Goal: Task Accomplishment & Management: Manage account settings

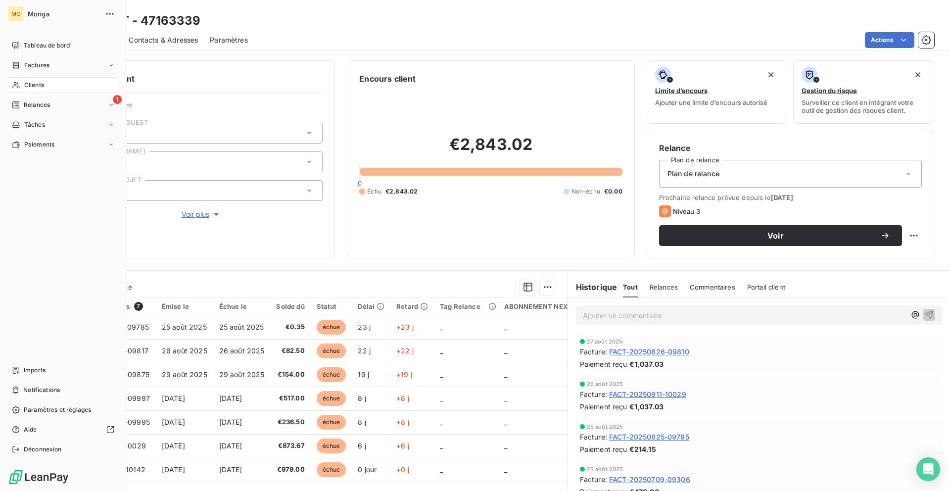
click at [23, 82] on div "Clients" at bounding box center [63, 85] width 110 height 16
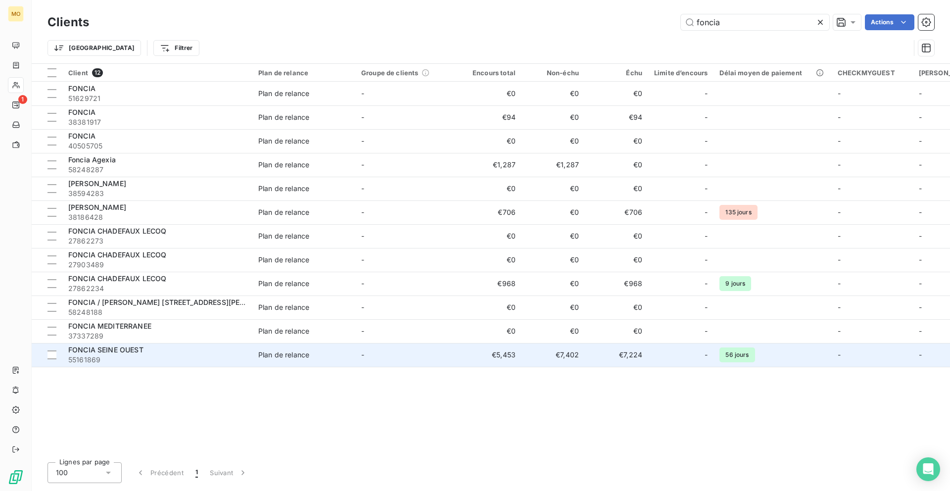
type input "foncia"
click at [174, 351] on div "FONCIA SEINE OUEST" at bounding box center [157, 350] width 178 height 10
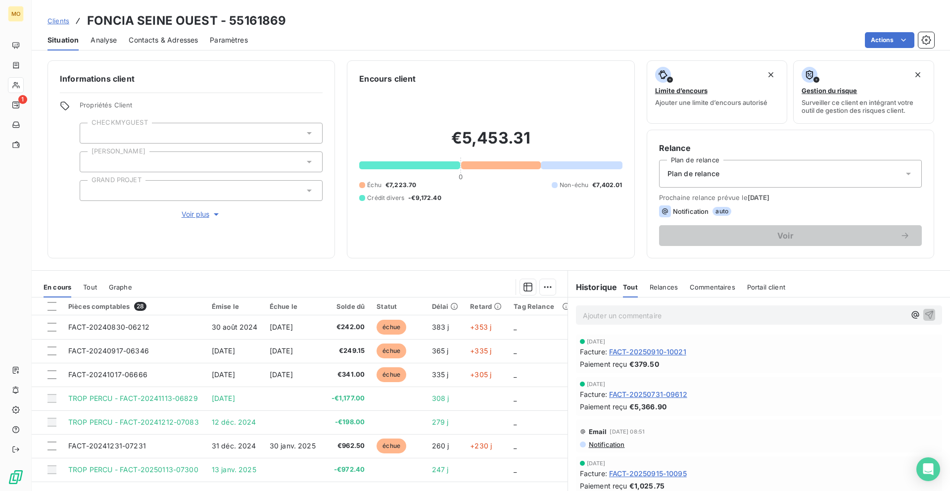
click at [157, 40] on span "Contacts & Adresses" at bounding box center [163, 40] width 69 height 10
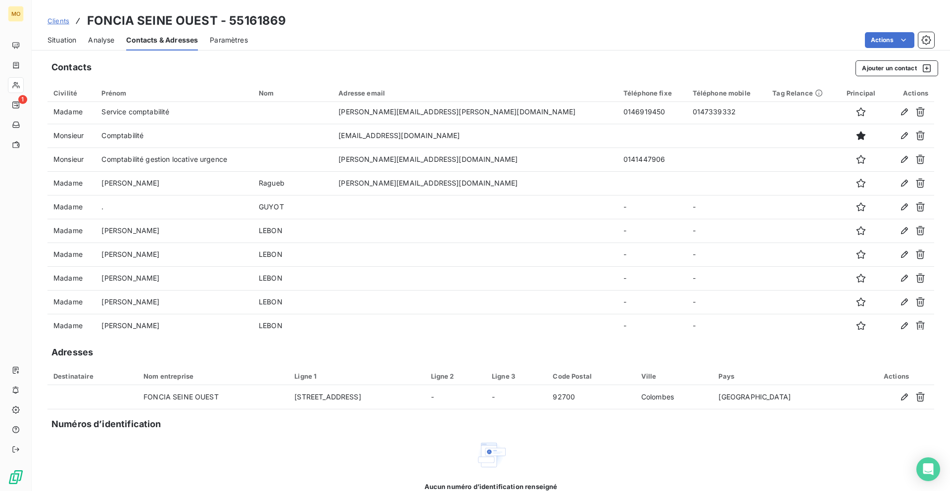
scroll to position [234, 0]
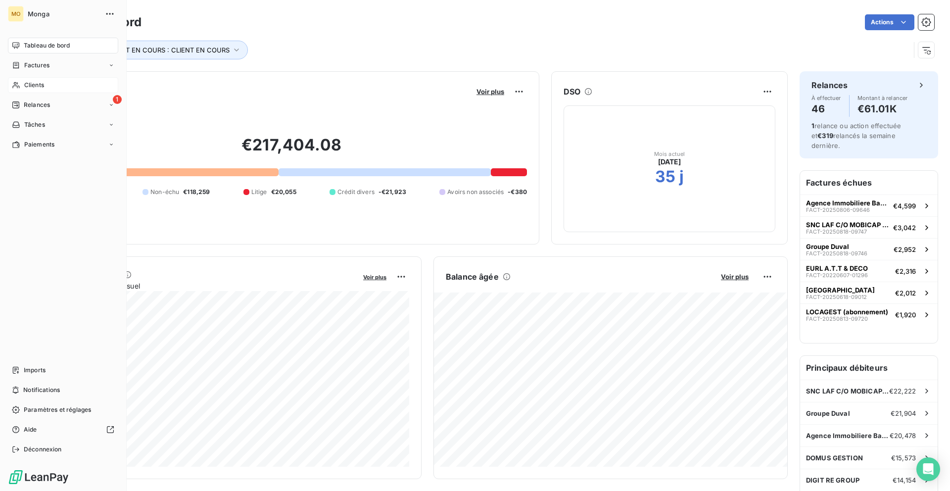
click at [22, 80] on div "Clients" at bounding box center [63, 85] width 110 height 16
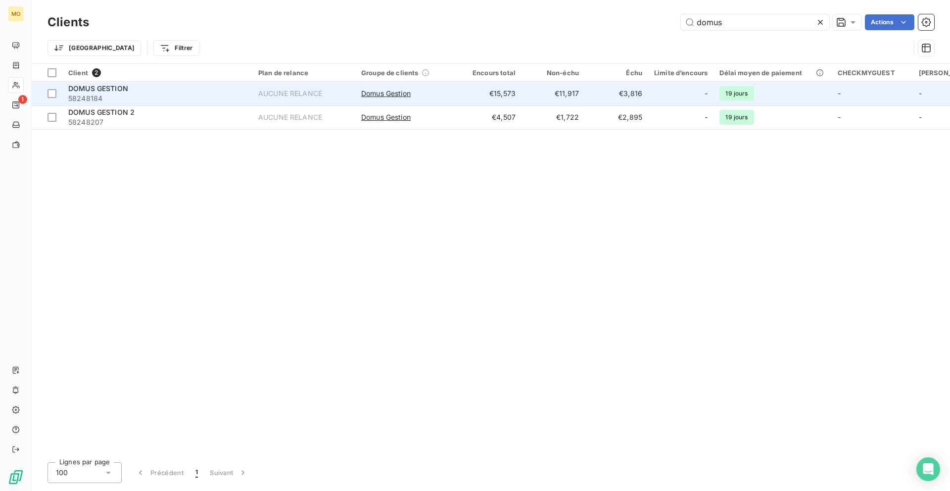
type input "domus"
click at [156, 94] on span "58248184" at bounding box center [157, 99] width 178 height 10
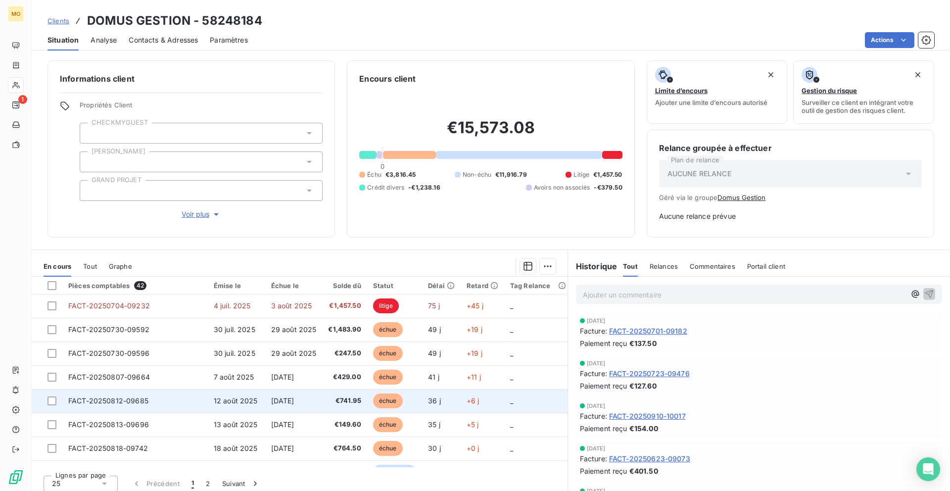
scroll to position [50, 0]
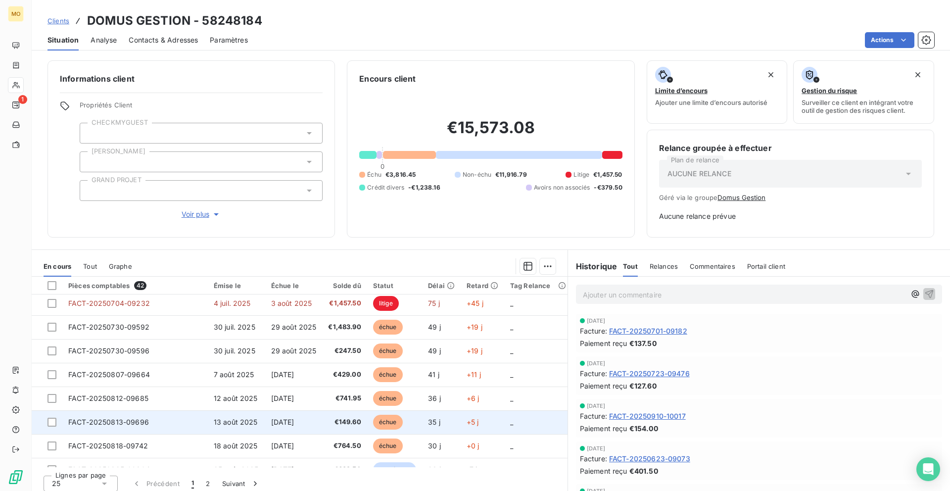
click at [234, 421] on span "13 août 2025" at bounding box center [236, 422] width 44 height 8
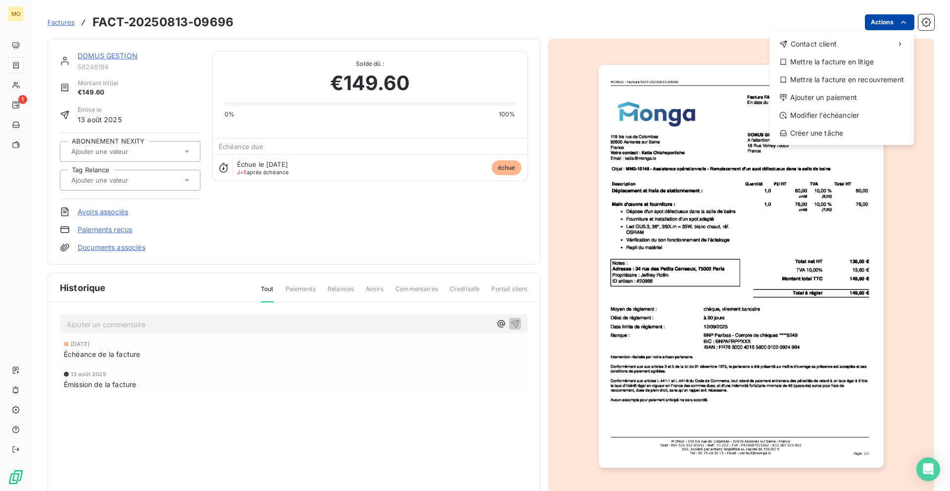
click at [878, 19] on html "MO 1 Factures FACT-20250813-09696 Actions Contact client Mettre la facture en l…" at bounding box center [475, 245] width 950 height 491
click at [844, 61] on div "Mettre la facture en litige" at bounding box center [841, 62] width 137 height 16
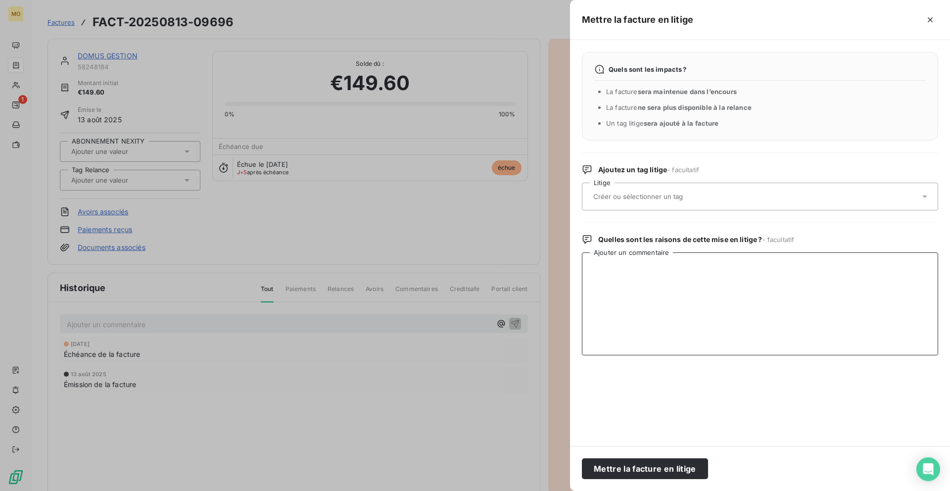
click at [622, 275] on textarea "Ajouter un commentaire" at bounding box center [760, 303] width 356 height 103
type textarea "SAV en cours"
click at [617, 467] on button "Mettre la facture en litige" at bounding box center [645, 468] width 126 height 21
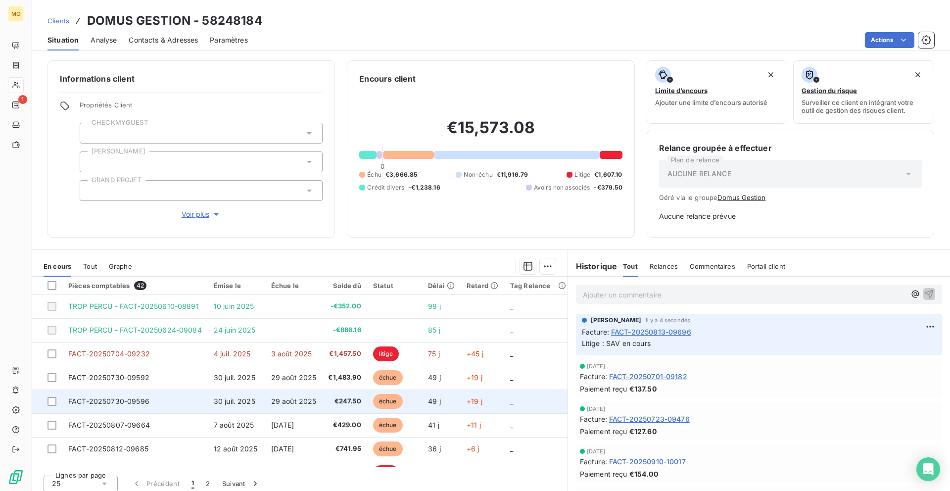
click at [173, 398] on td "FACT-20250730-09596" at bounding box center [134, 401] width 145 height 24
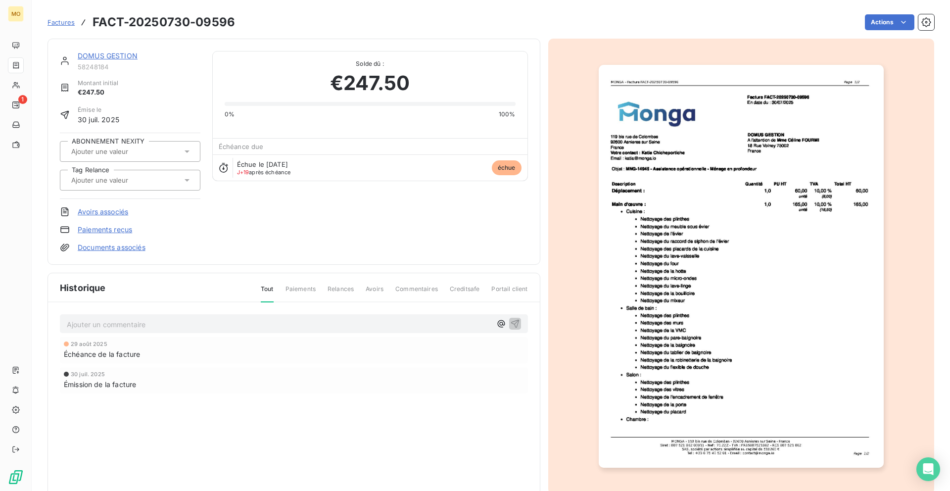
click at [123, 328] on p "Ajouter un commentaire ﻿" at bounding box center [279, 324] width 425 height 12
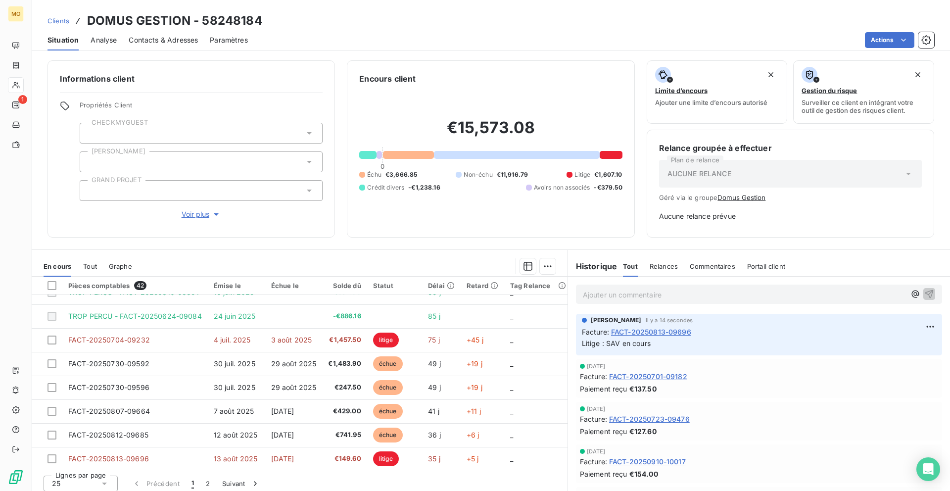
scroll to position [15, 0]
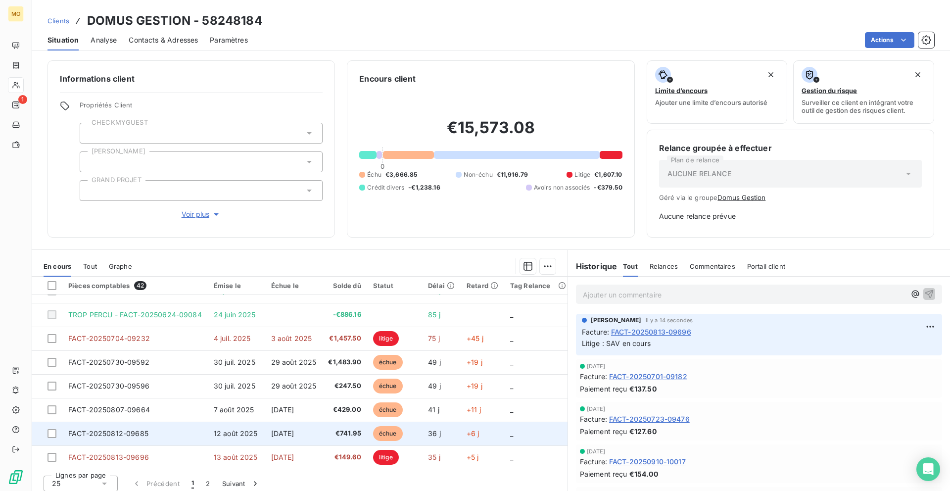
click at [232, 431] on span "12 août 2025" at bounding box center [236, 433] width 44 height 8
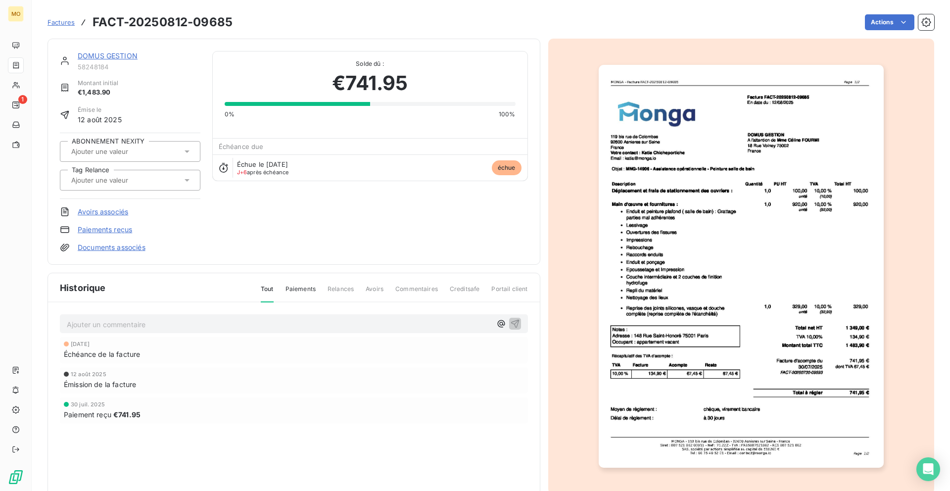
click at [228, 332] on div "Ajouter un commentaire ﻿" at bounding box center [294, 323] width 468 height 19
click at [228, 329] on p "Ajouter un commentaire ﻿" at bounding box center [279, 324] width 425 height 12
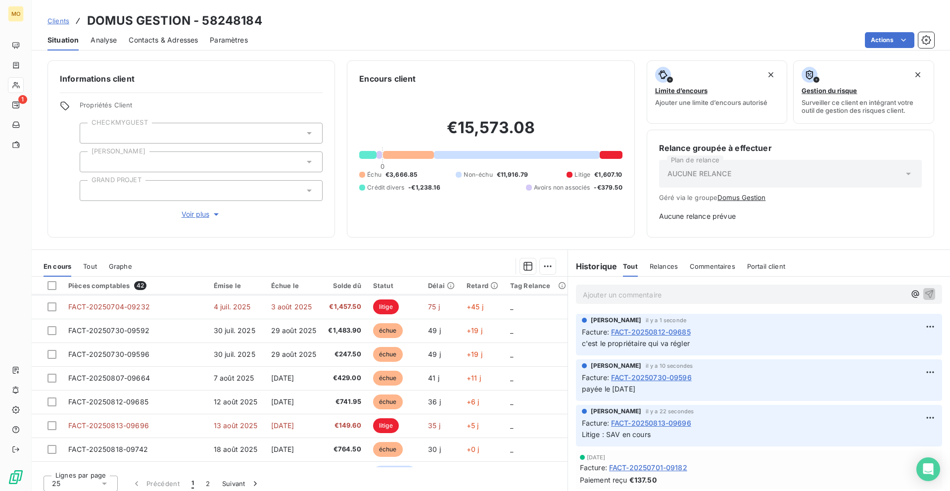
scroll to position [59, 0]
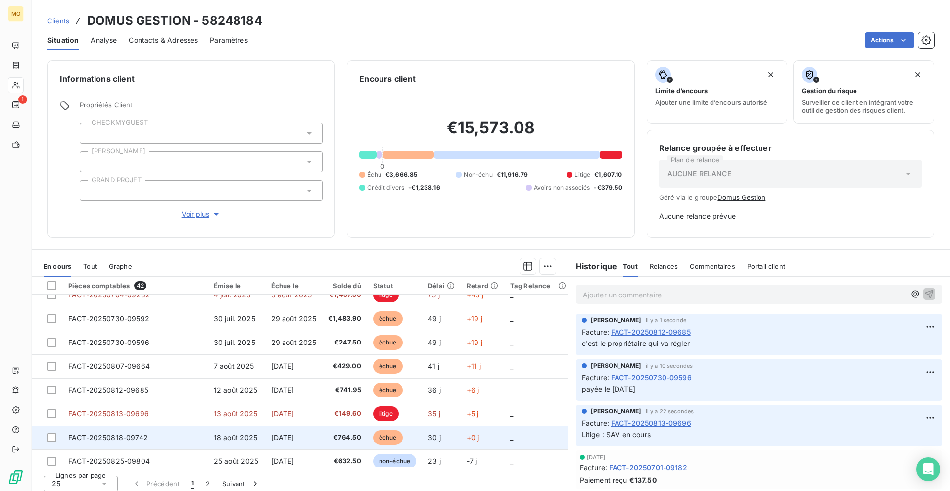
click at [194, 433] on td "FACT-20250818-09742" at bounding box center [134, 438] width 145 height 24
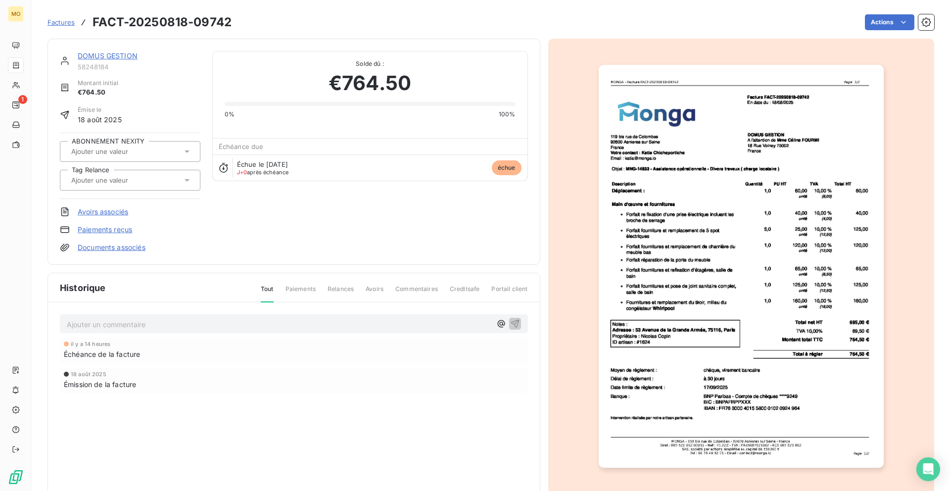
click at [193, 326] on p "Ajouter un commentaire ﻿" at bounding box center [279, 324] width 425 height 12
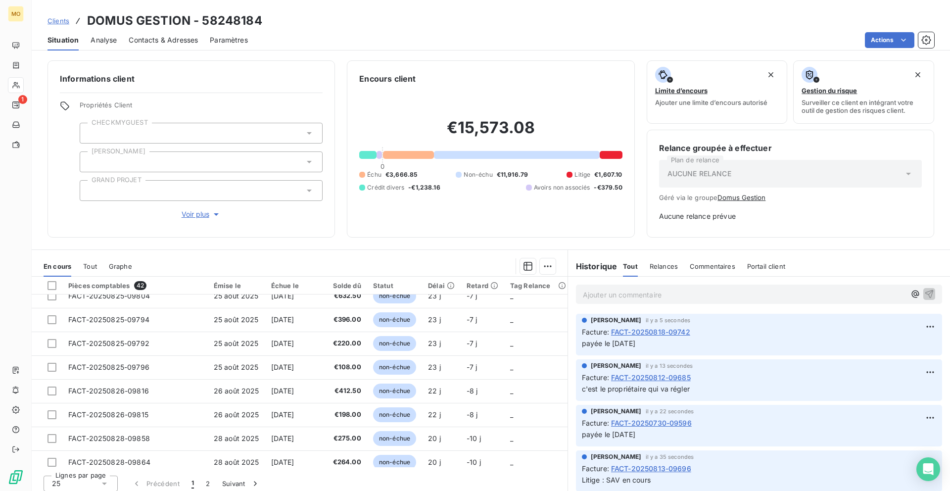
scroll to position [225, 0]
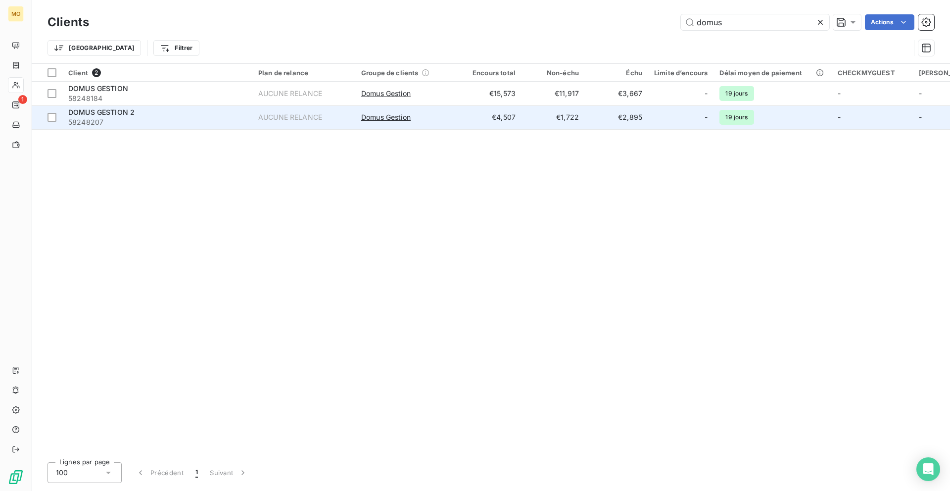
click at [189, 120] on span "58248207" at bounding box center [157, 122] width 178 height 10
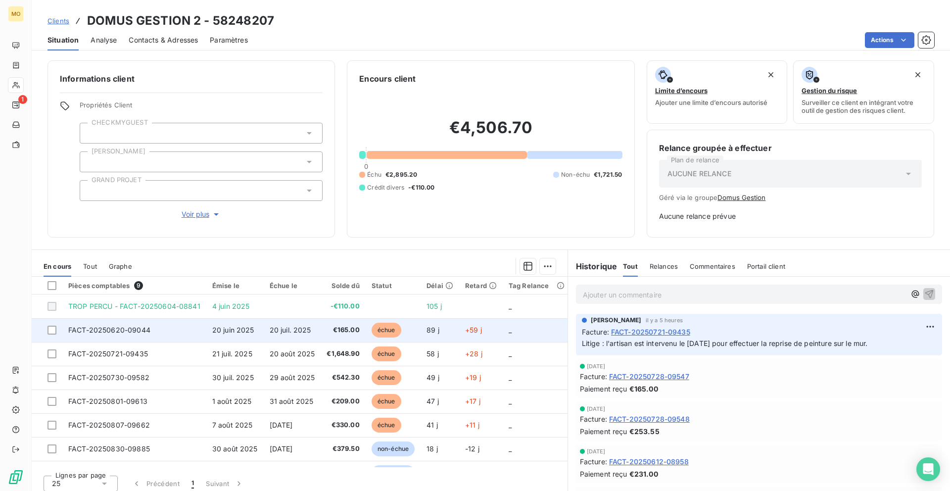
click at [186, 324] on td "FACT-20250620-09044" at bounding box center [134, 330] width 144 height 24
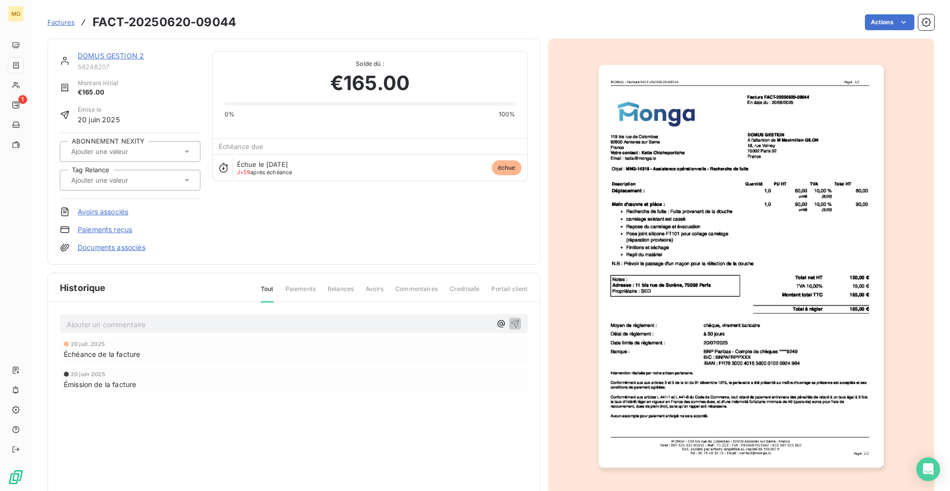
click at [217, 332] on div "Ajouter un commentaire ﻿" at bounding box center [294, 323] width 468 height 19
click at [217, 327] on p "Ajouter un commentaire ﻿" at bounding box center [279, 324] width 425 height 12
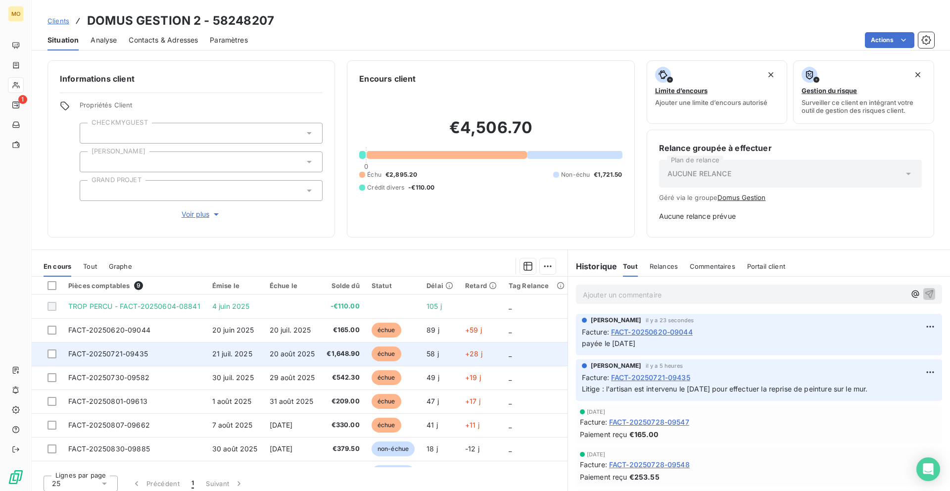
click at [139, 354] on span "FACT-20250721-09435" at bounding box center [108, 353] width 80 height 8
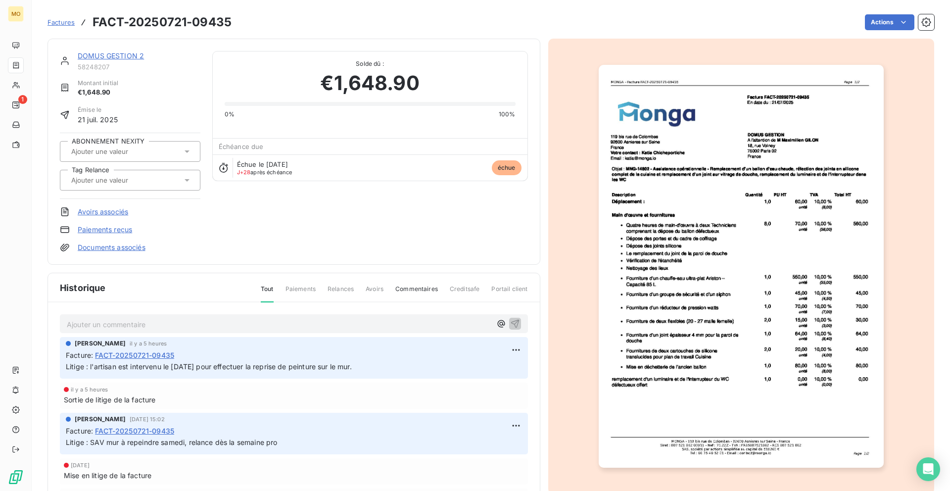
click at [154, 323] on p "Ajouter un commentaire ﻿" at bounding box center [279, 324] width 425 height 12
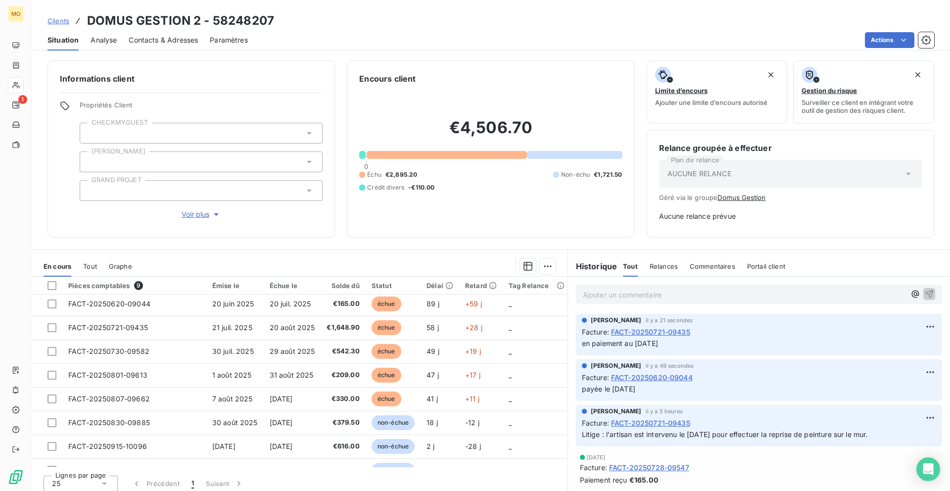
scroll to position [32, 0]
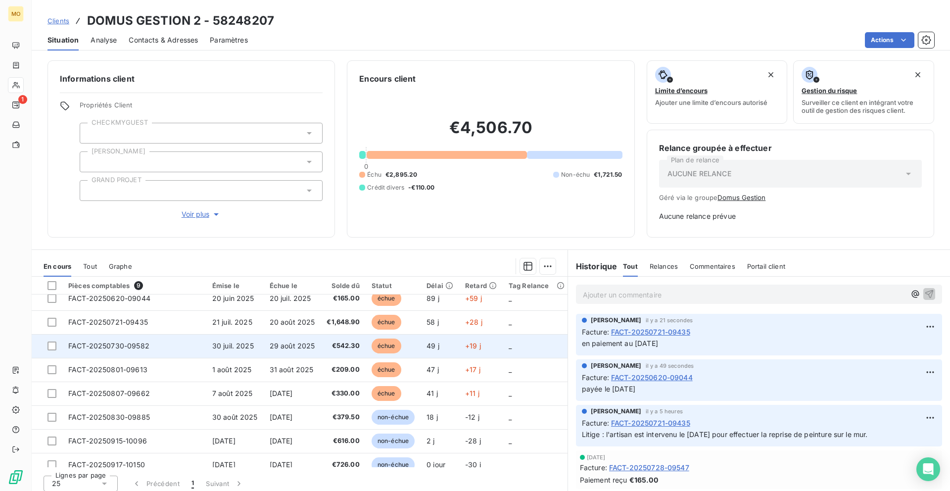
click at [155, 352] on td "FACT-20250730-09582" at bounding box center [134, 346] width 144 height 24
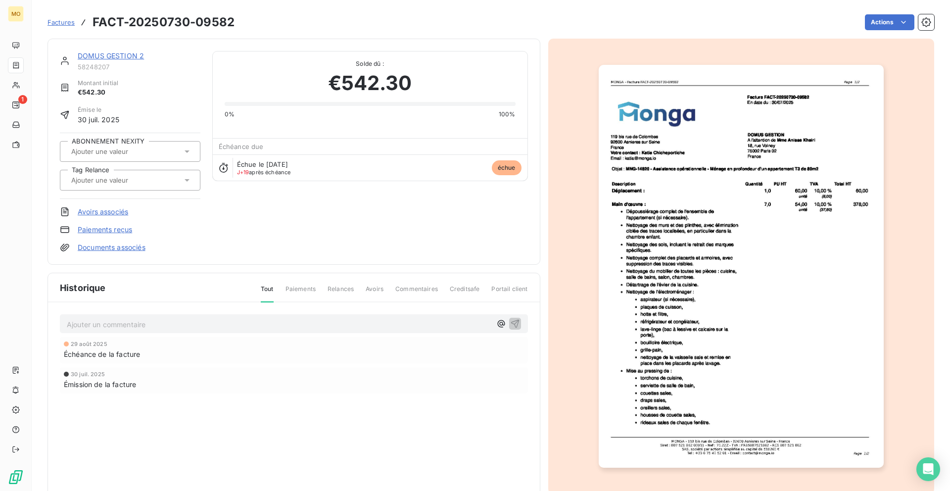
click at [281, 327] on p "Ajouter un commentaire ﻿" at bounding box center [279, 324] width 425 height 12
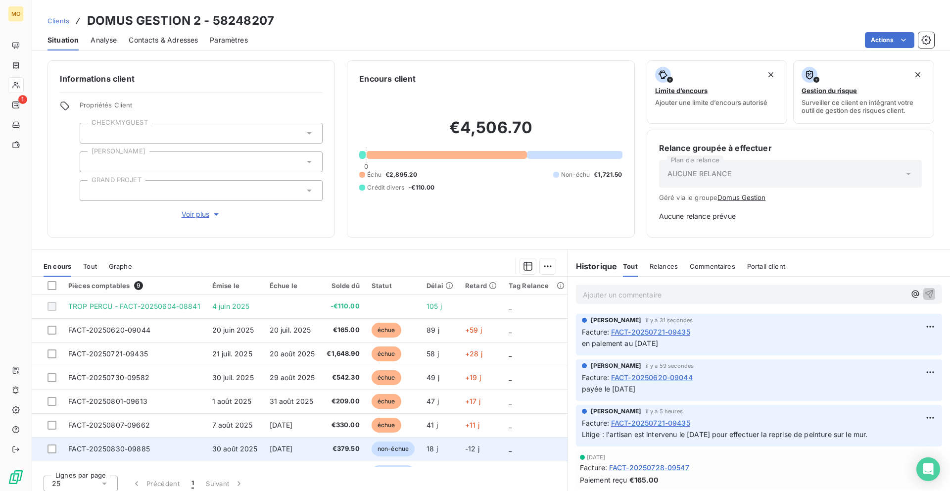
scroll to position [0, 0]
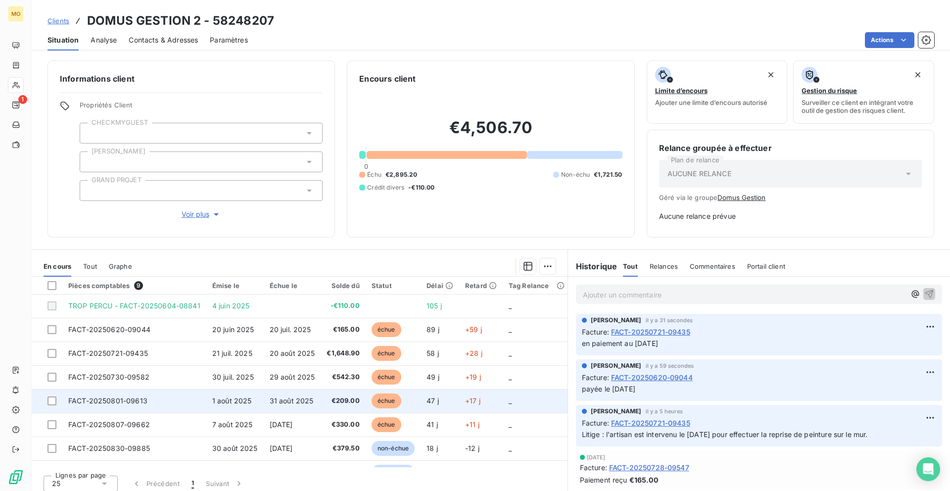
click at [201, 395] on td "FACT-20250801-09613" at bounding box center [134, 401] width 144 height 24
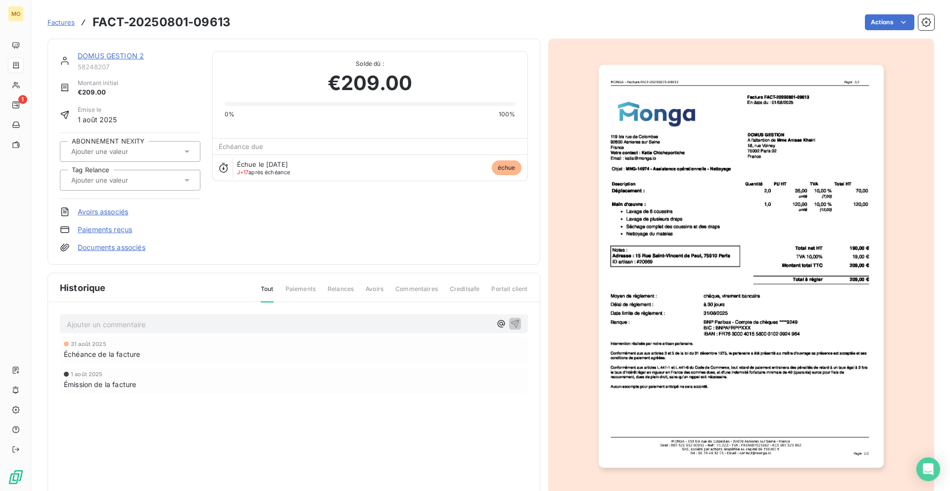
click at [264, 320] on p "Ajouter un commentaire ﻿" at bounding box center [279, 324] width 425 height 12
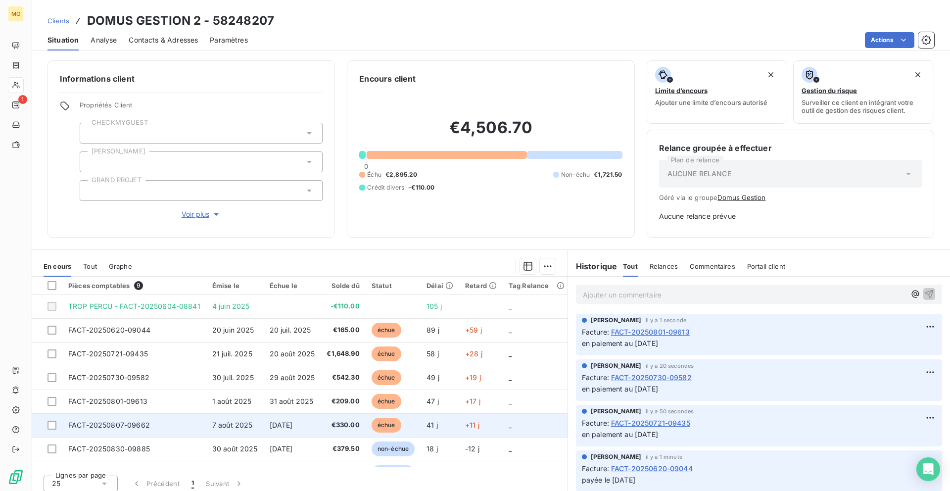
scroll to position [21, 0]
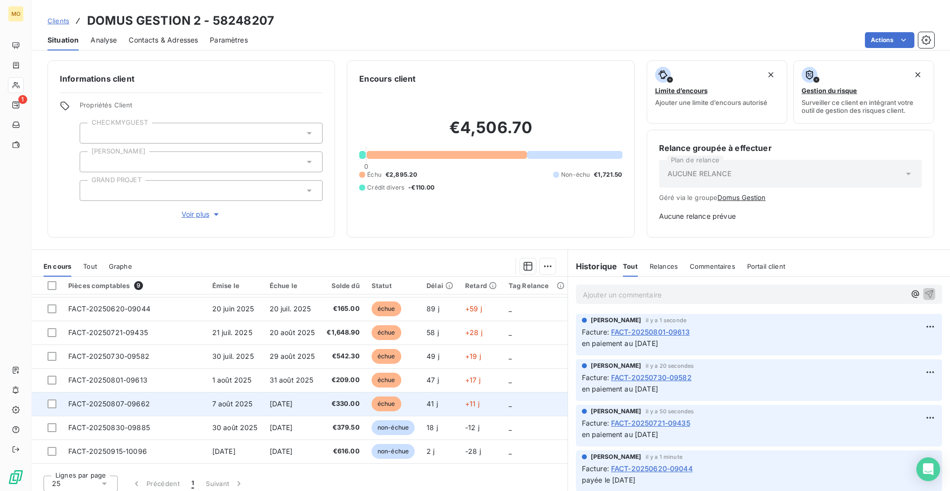
click at [206, 399] on td "7 août 2025" at bounding box center [234, 404] width 57 height 24
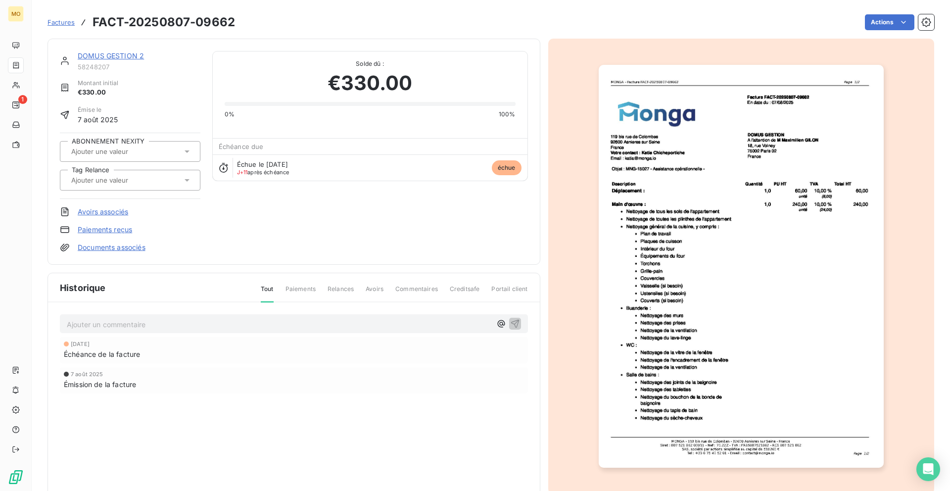
click at [181, 316] on div "Ajouter un commentaire ﻿" at bounding box center [294, 323] width 468 height 19
click at [167, 325] on p "Ajouter un commentaire ﻿" at bounding box center [279, 324] width 425 height 12
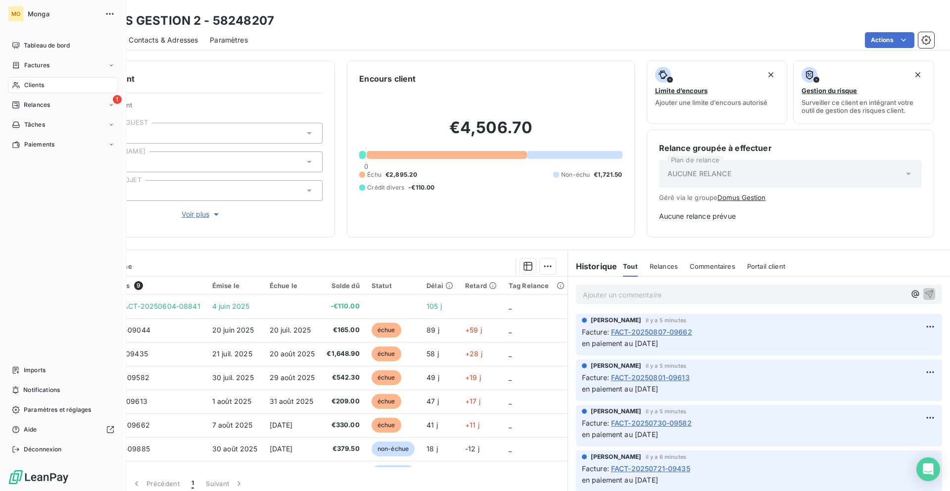
click at [31, 83] on span "Clients" at bounding box center [34, 85] width 20 height 9
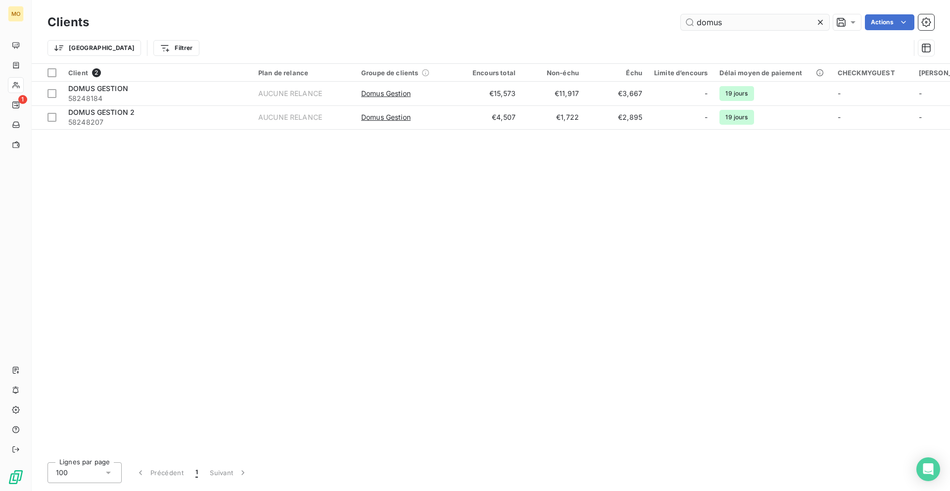
click at [754, 23] on input "domus" at bounding box center [755, 22] width 148 height 16
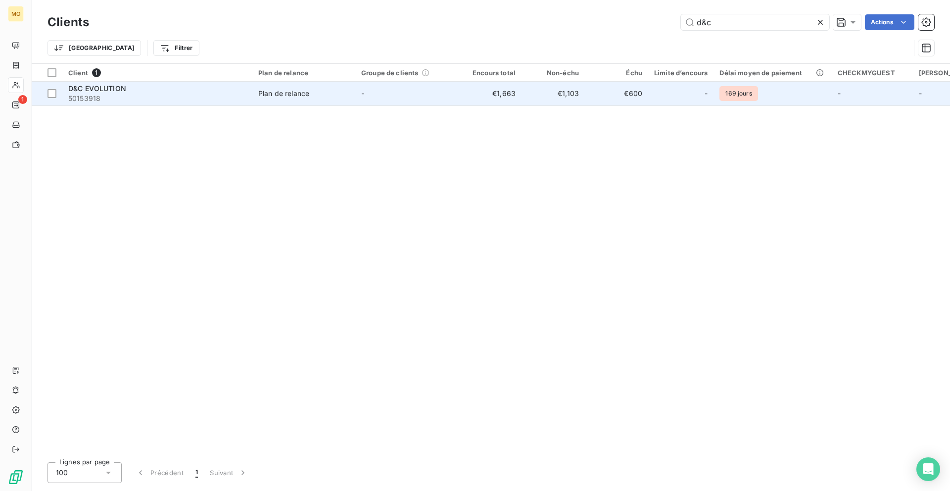
type input "d&c"
click at [343, 83] on td "Plan de relance" at bounding box center [303, 94] width 103 height 24
